Goal: Transaction & Acquisition: Download file/media

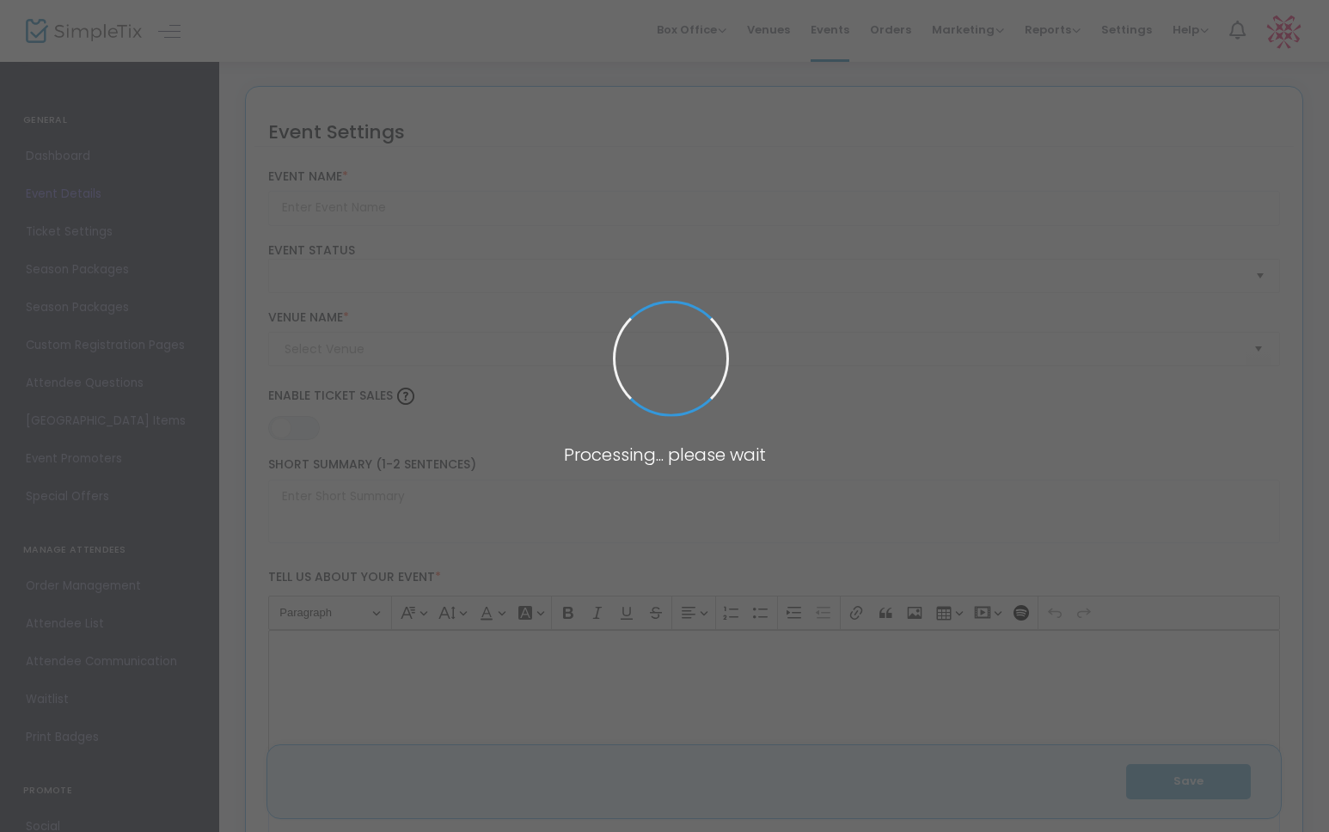
type input "Murka Party - Odesa Style [DATE] - Benefit for cats in [GEOGRAPHIC_DATA]"
type textarea "Murka Party: A Purr-fect Odesa-Style [DATE] ExtravaganzaJoin us for [PERSON_NAM…"
type input "Buy Tickets"
type input "Barrel Room"
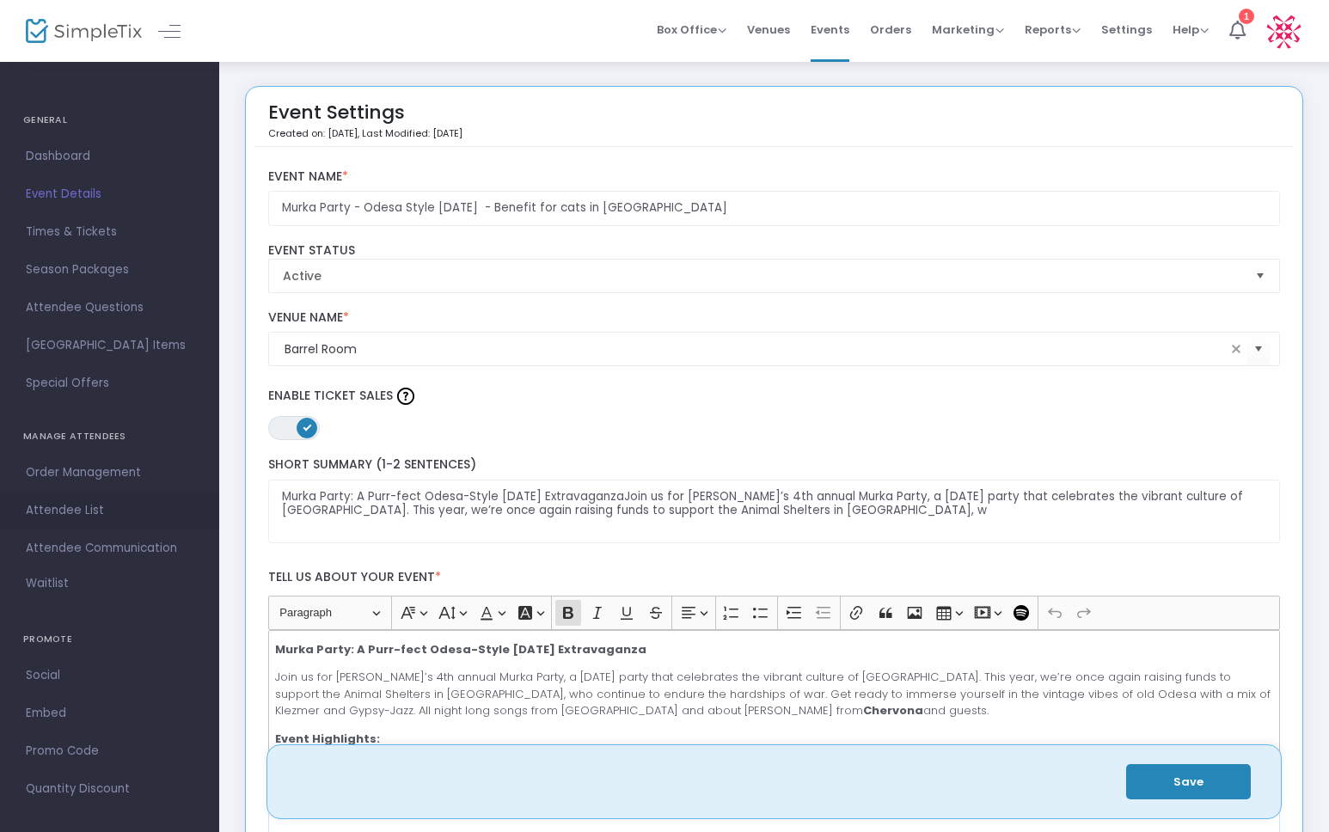
click at [91, 512] on span "Attendee List" at bounding box center [110, 510] width 168 height 22
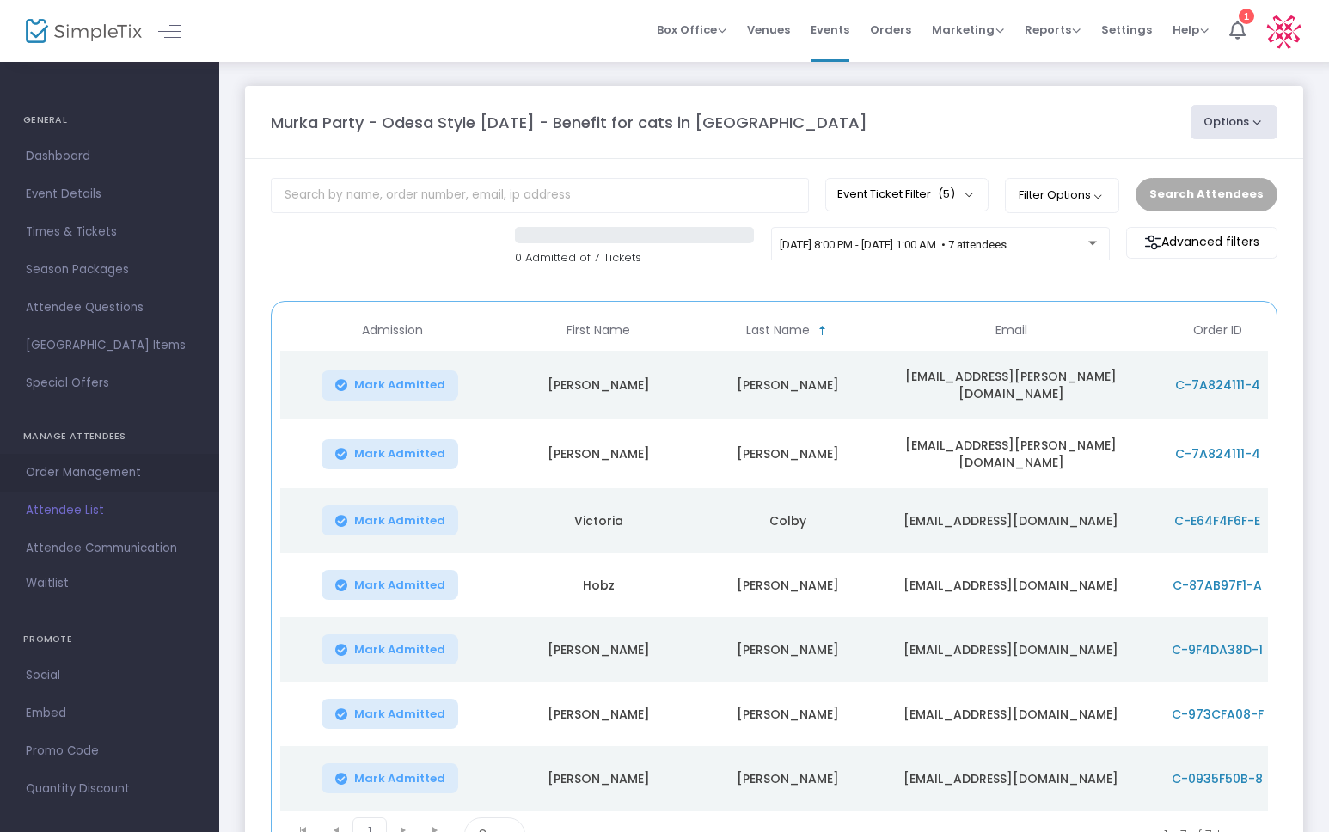
click at [64, 471] on span "Order Management" at bounding box center [110, 473] width 168 height 22
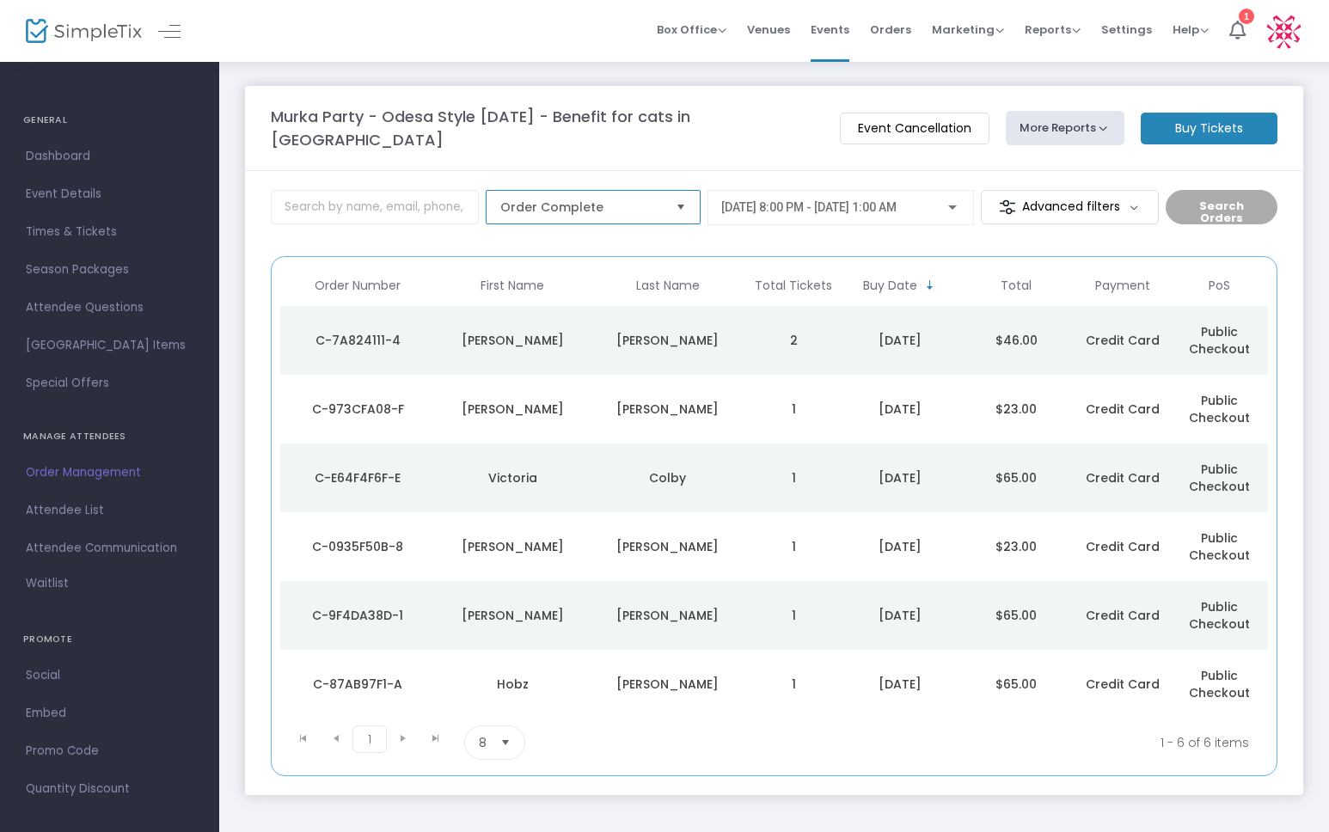
click at [616, 199] on span "Order Complete" at bounding box center [581, 207] width 162 height 17
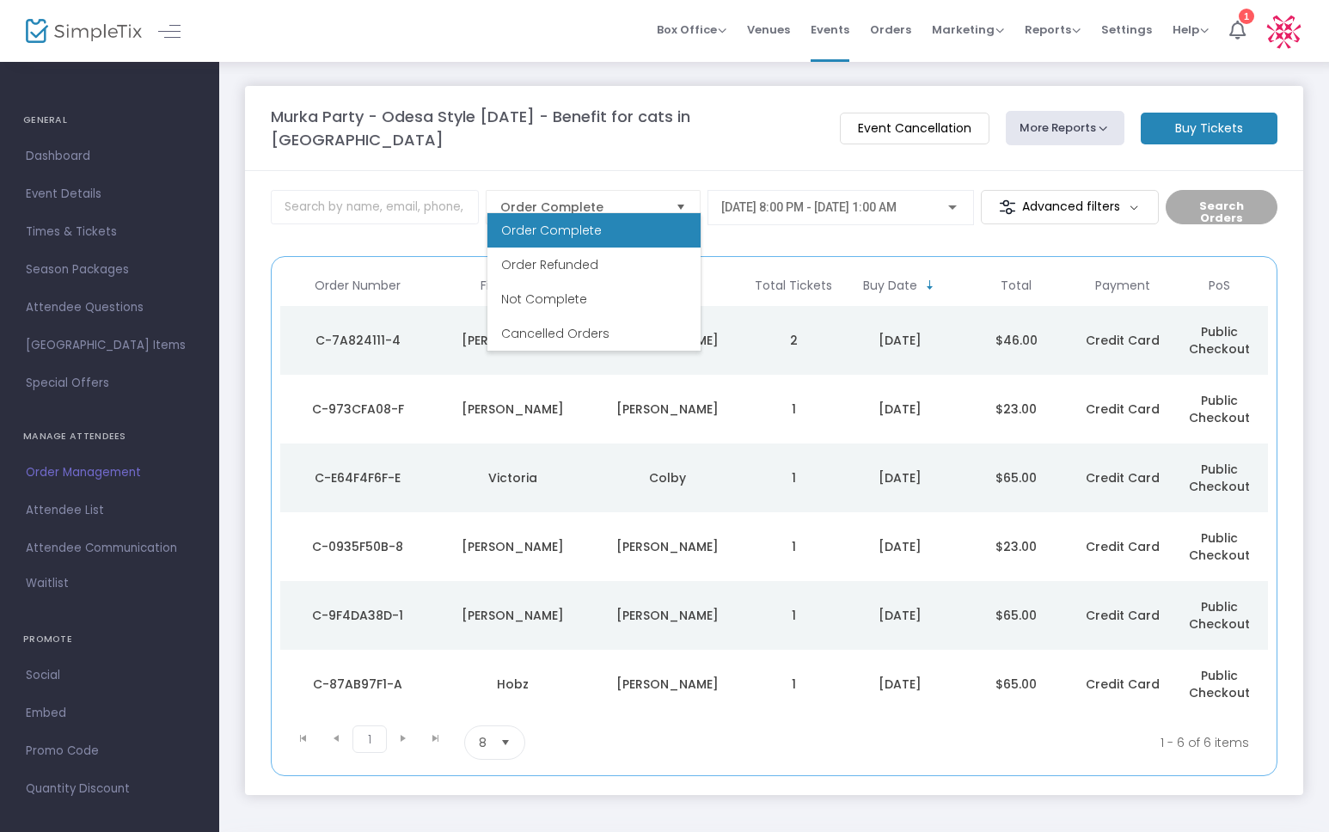
click at [731, 143] on m-panel-header "Murka Party - Odesa Style [DATE] - Benefit for cats in [GEOGRAPHIC_DATA] Event …" at bounding box center [774, 128] width 1058 height 85
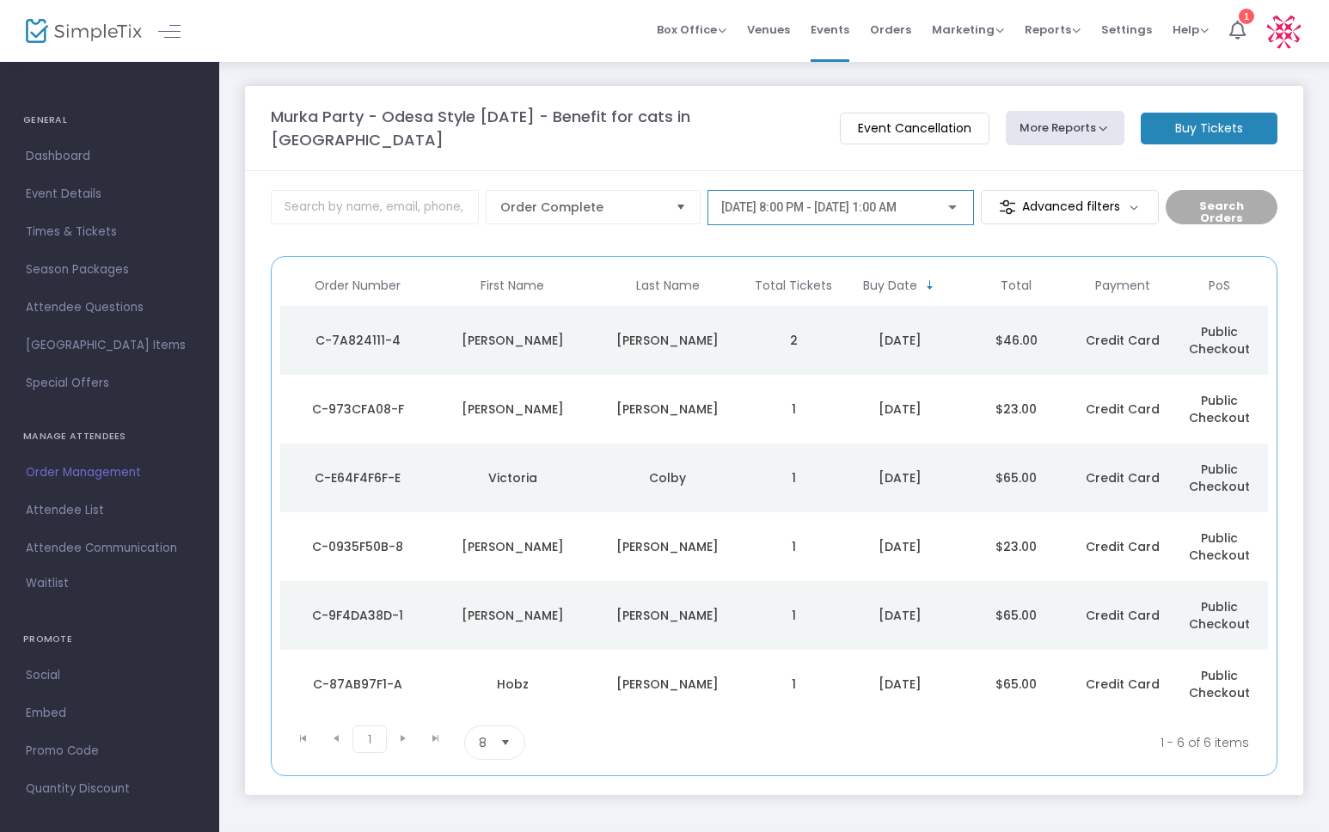
click at [932, 187] on div "[DATE] 8:00 PM - [DATE] 1:00 AM" at bounding box center [840, 203] width 239 height 32
click at [926, 157] on div at bounding box center [664, 416] width 1329 height 832
click at [1053, 190] on m-button "Advanced filters" at bounding box center [1070, 207] width 178 height 34
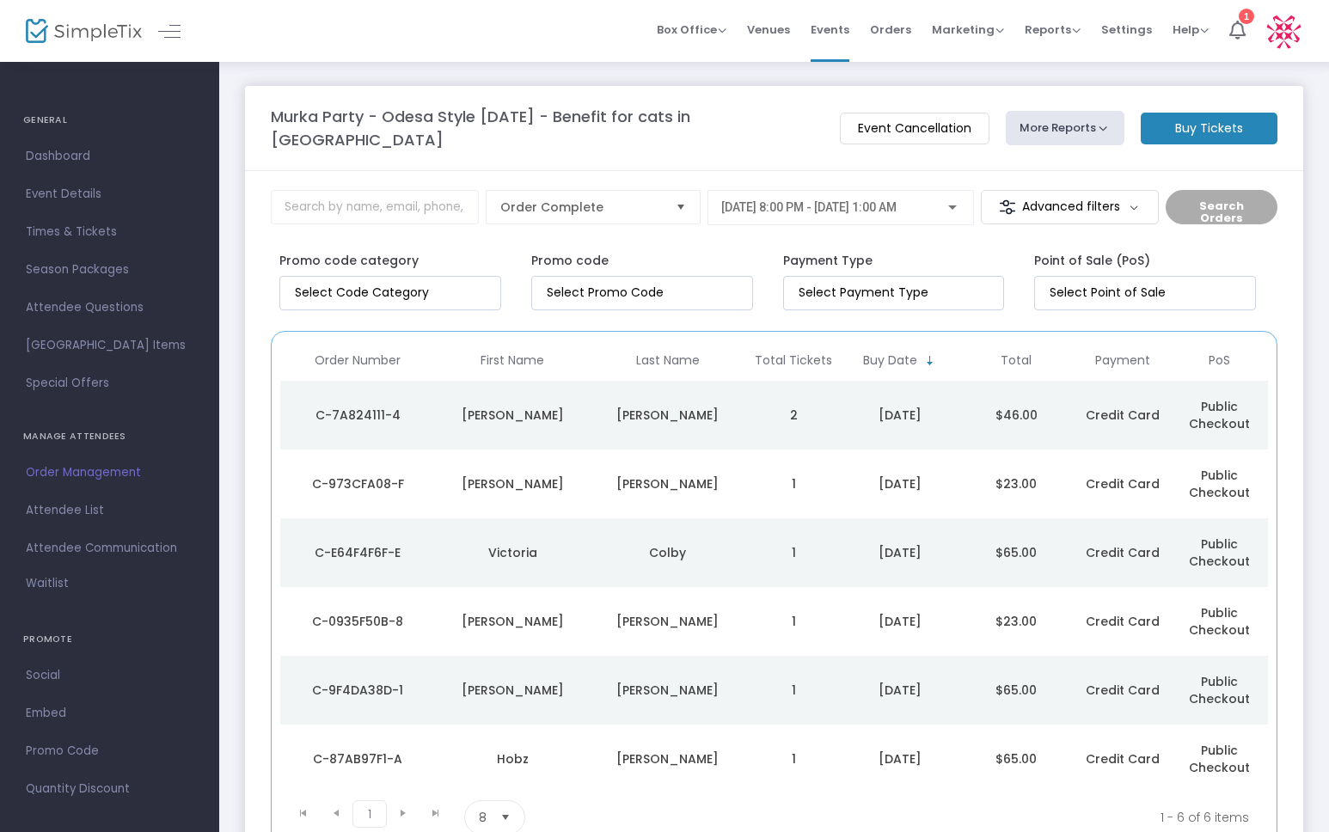
click at [1055, 190] on m-button "Advanced filters" at bounding box center [1070, 207] width 178 height 34
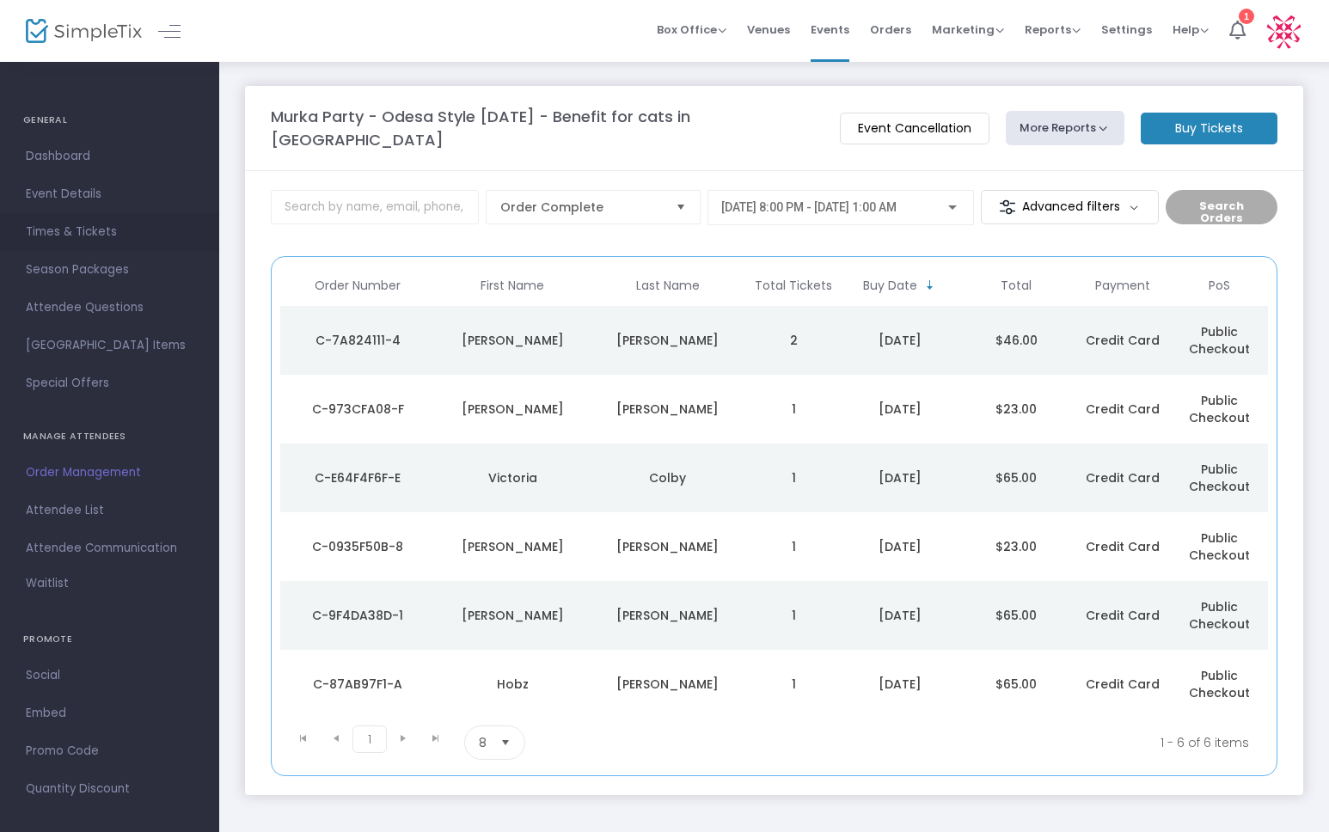
click at [75, 234] on span "Times & Tickets" at bounding box center [110, 232] width 168 height 22
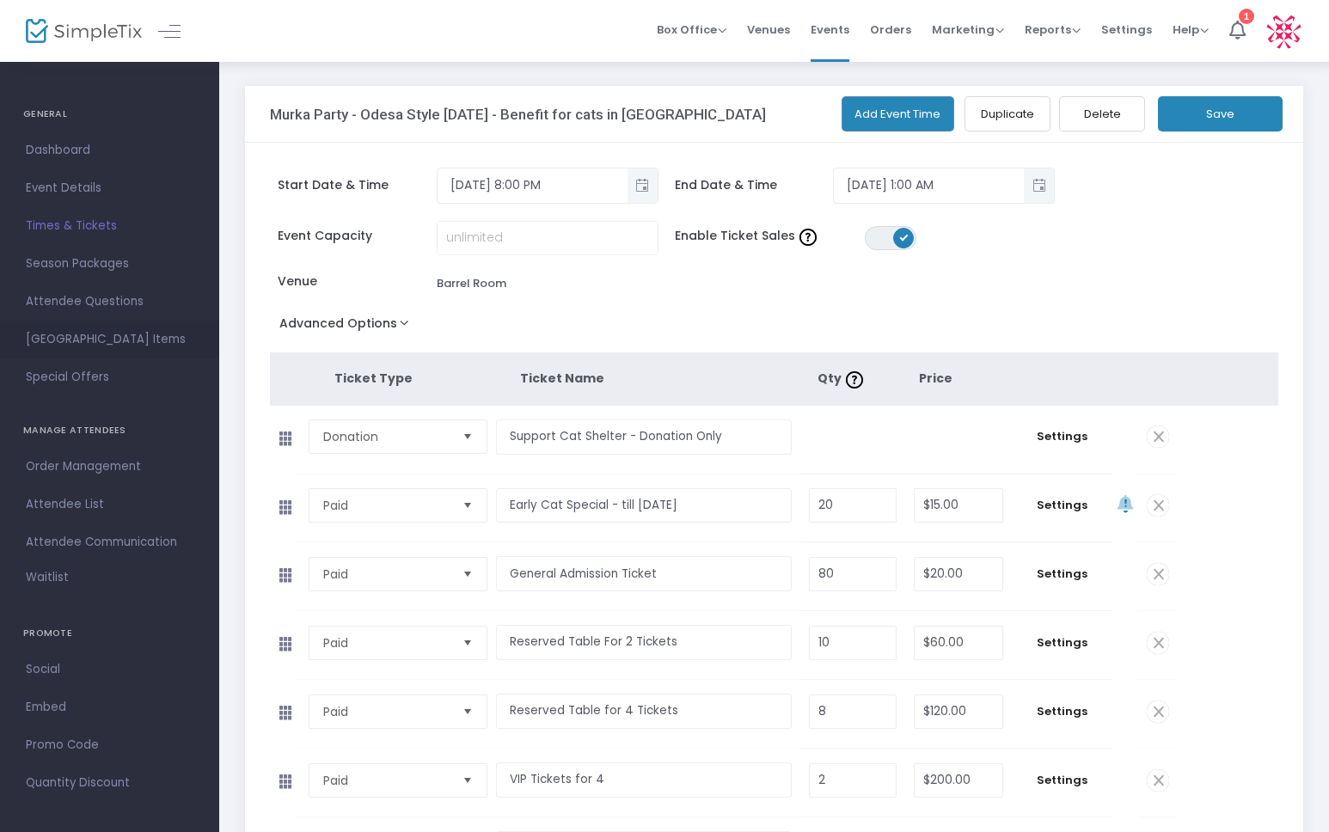
scroll to position [13, 0]
click at [90, 455] on span "Order Management" at bounding box center [110, 460] width 168 height 22
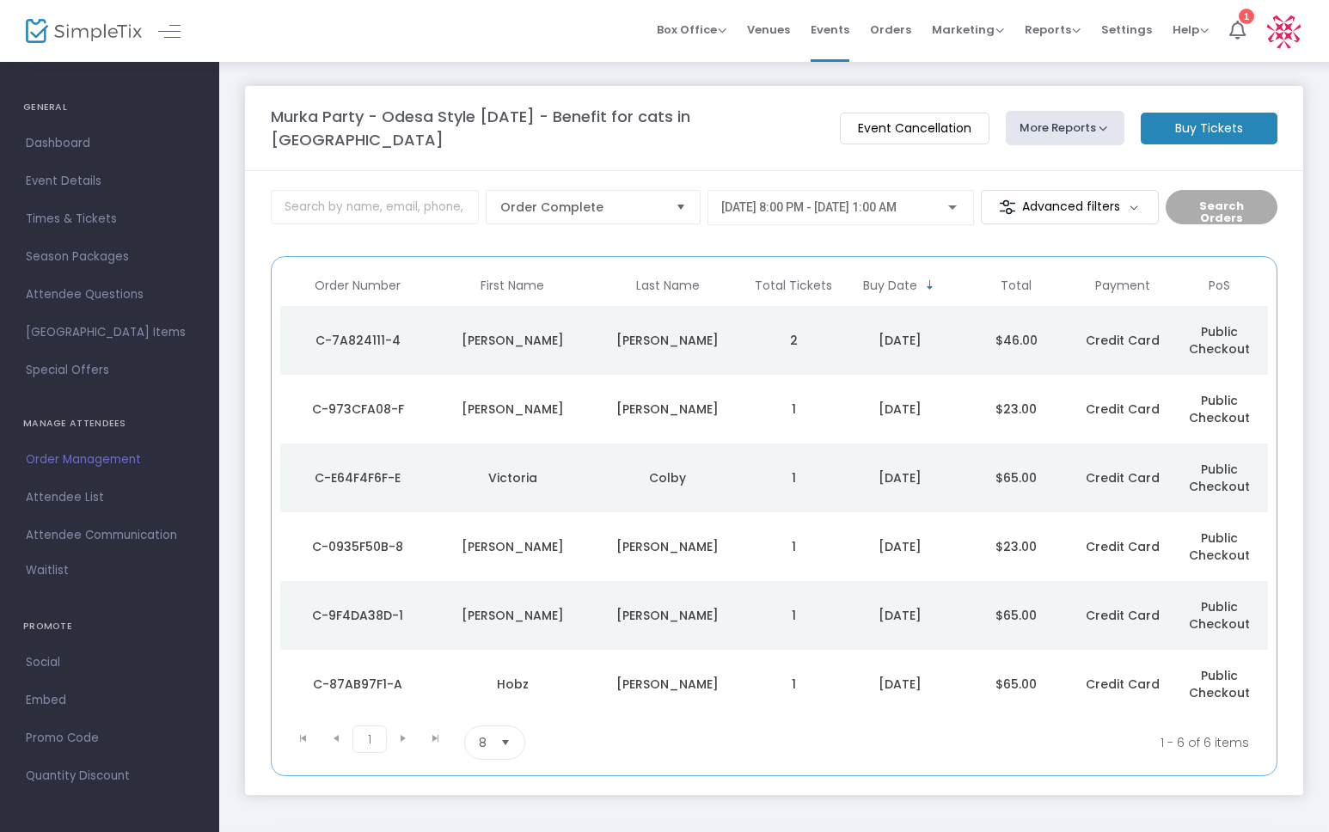
click at [1075, 193] on m-button "Advanced filters" at bounding box center [1070, 207] width 178 height 34
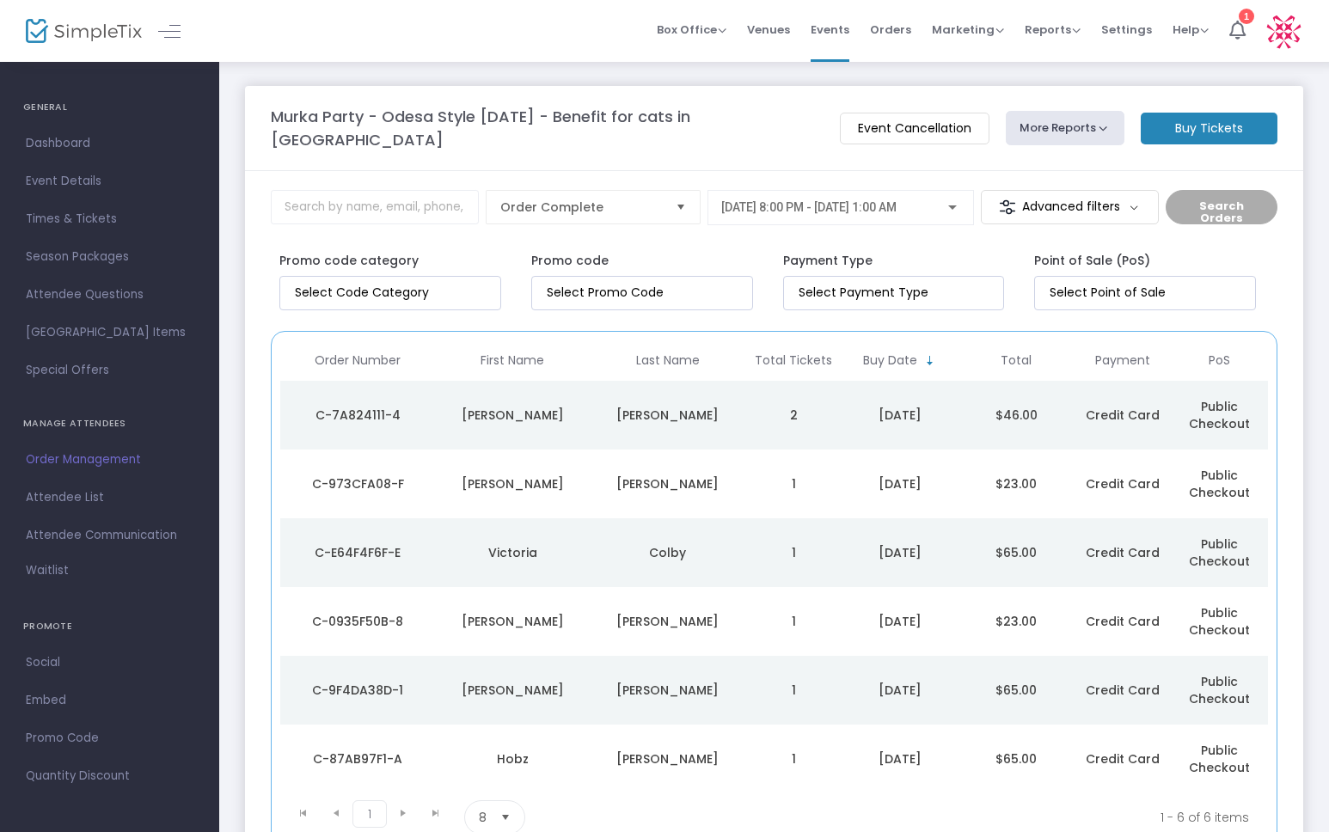
click at [1081, 125] on button "More Reports" at bounding box center [1065, 128] width 119 height 34
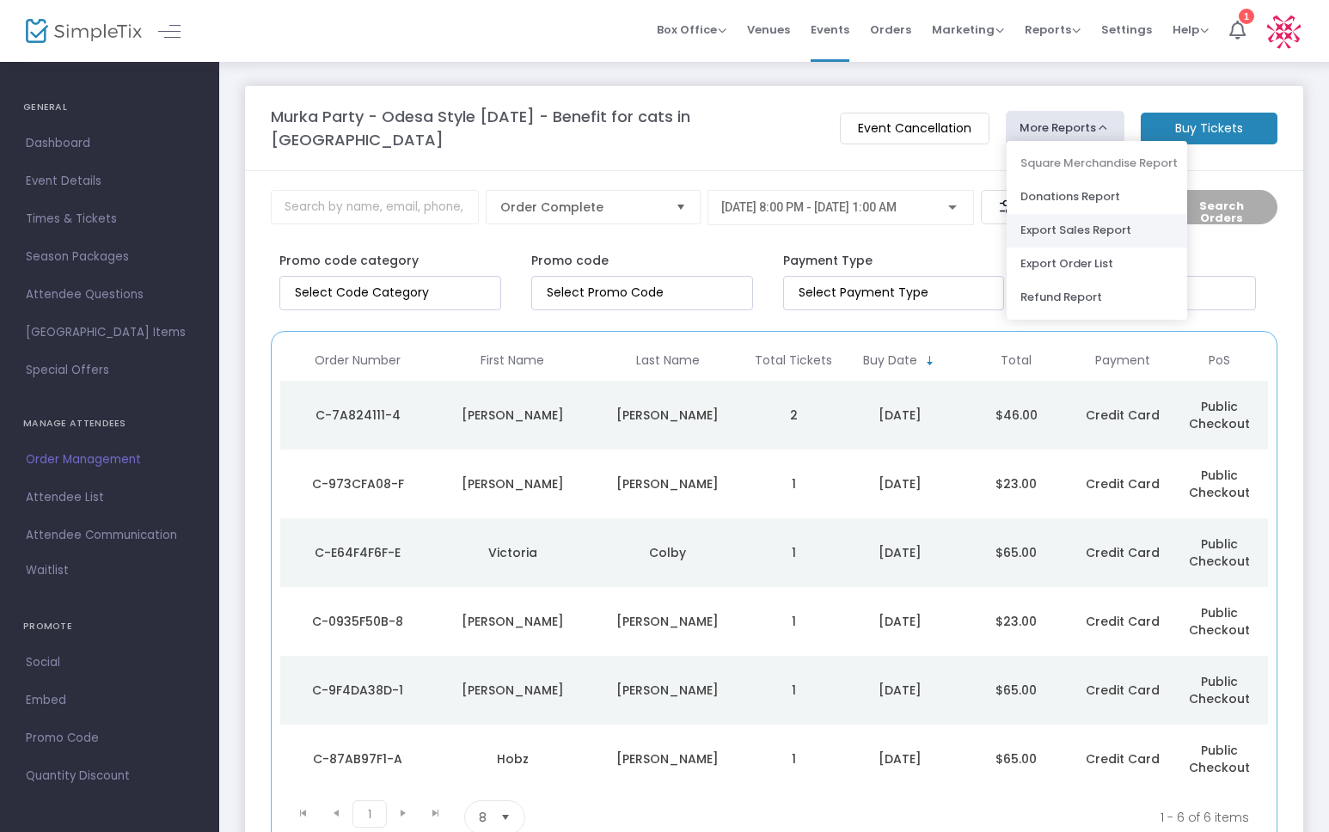
click at [1077, 230] on li "Export Sales Report" at bounding box center [1096, 231] width 180 height 34
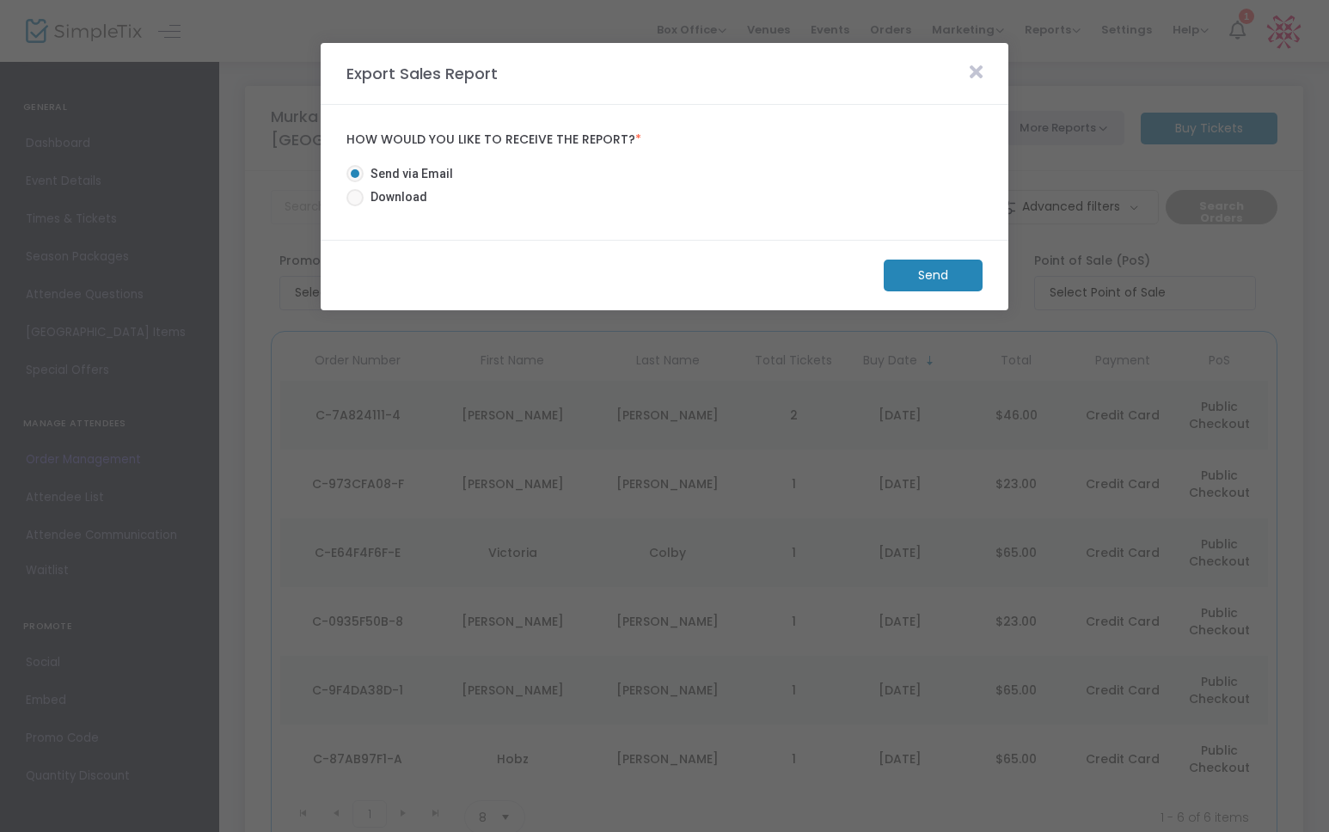
click at [355, 199] on span at bounding box center [354, 197] width 17 height 17
click at [355, 206] on input "Download" at bounding box center [354, 206] width 1 height 1
radio input "true"
click at [905, 268] on m-button "Download" at bounding box center [918, 276] width 128 height 32
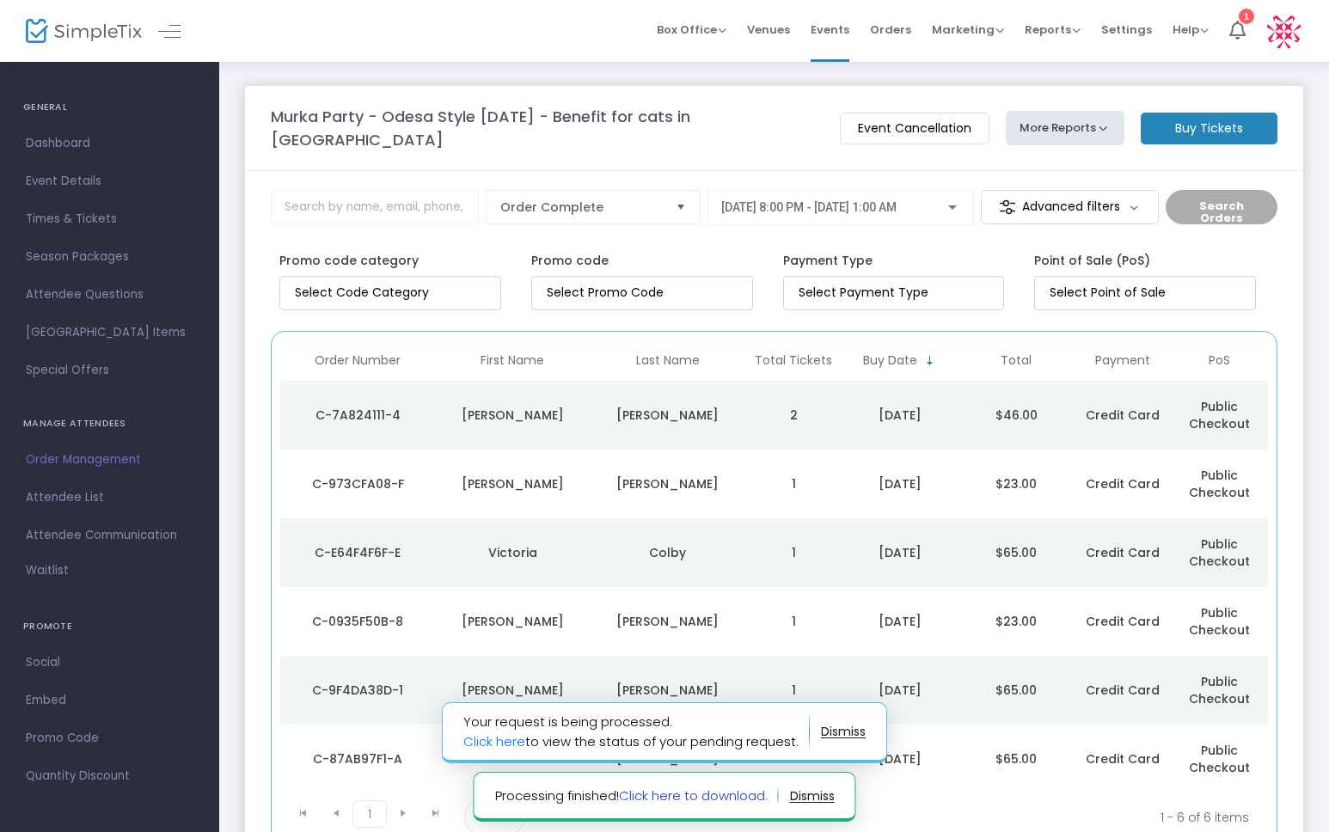
click at [722, 795] on link "Click here to download." at bounding box center [693, 795] width 149 height 18
